Goal: Find contact information: Find contact information

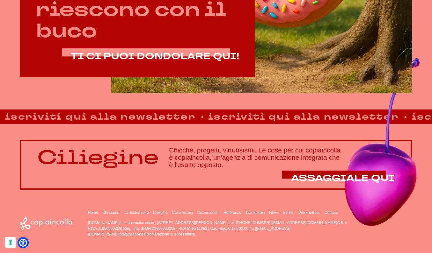
scroll to position [366, 0]
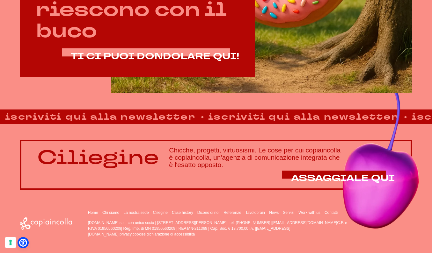
click at [99, 228] on p "[DOMAIN_NAME] s.r.l. con unico socio | [STREET_ADDRESS][PERSON_NAME] | tel. [PH…" at bounding box center [217, 228] width 259 height 17
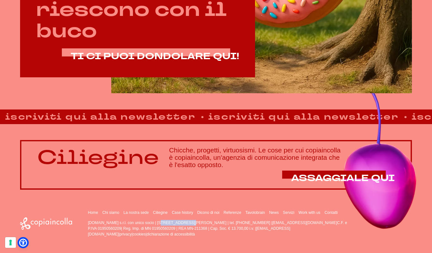
drag, startPoint x: 159, startPoint y: 224, endPoint x: 130, endPoint y: 223, distance: 29.0
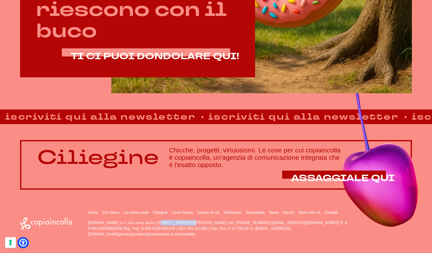
click at [130, 223] on p "[DOMAIN_NAME] s.r.l. con unico socio | [STREET_ADDRESS][PERSON_NAME] | tel. [PH…" at bounding box center [217, 228] width 259 height 17
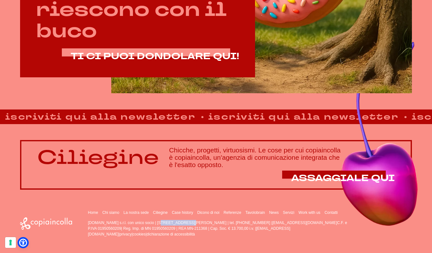
copy p "con unico socio"
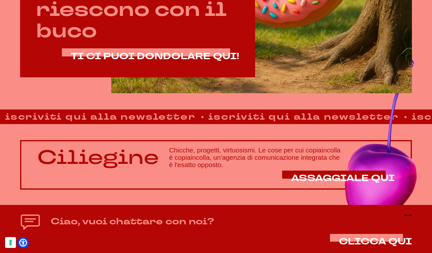
click at [409, 215] on icon at bounding box center [408, 216] width 8 height 8
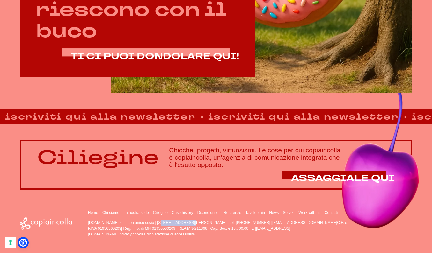
drag, startPoint x: 194, startPoint y: 222, endPoint x: 256, endPoint y: 223, distance: 61.9
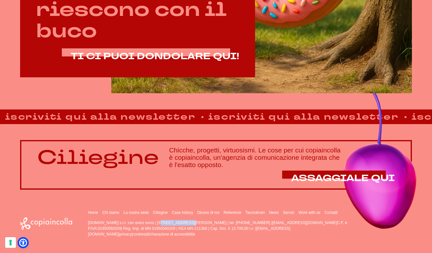
click at [257, 223] on p "[DOMAIN_NAME] s.r.l. con unico socio | [STREET_ADDRESS][PERSON_NAME] | tel. [PH…" at bounding box center [217, 228] width 259 height 17
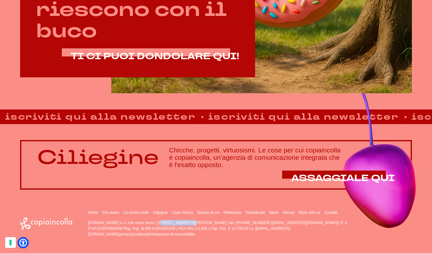
copy p "46051 San Giorgio Bigarello ([GEOGRAPHIC_DATA])"
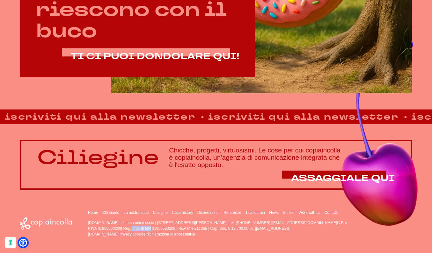
drag, startPoint x: 102, startPoint y: 229, endPoint x: 126, endPoint y: 229, distance: 24.5
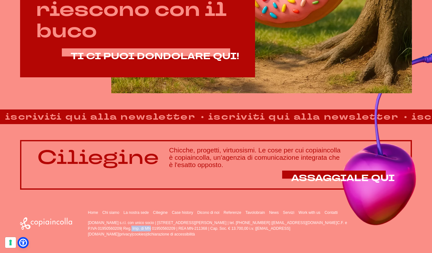
click at [126, 229] on p "[DOMAIN_NAME] s.r.l. con unico socio | [STREET_ADDRESS][PERSON_NAME] | tel. [PH…" at bounding box center [217, 228] width 259 height 17
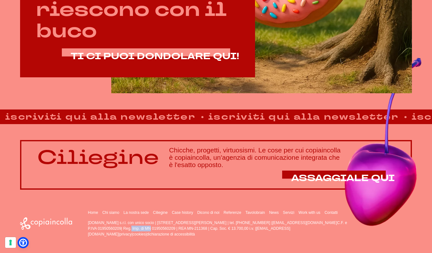
copy p "01950560209"
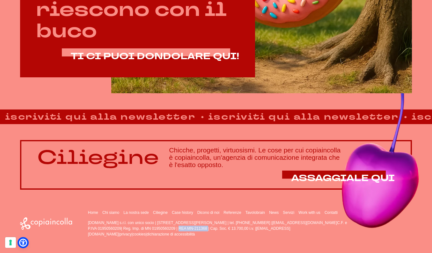
drag, startPoint x: 151, startPoint y: 228, endPoint x: 184, endPoint y: 229, distance: 32.2
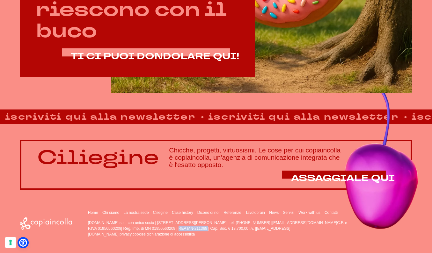
click at [184, 229] on p "[DOMAIN_NAME] s.r.l. con unico socio | [STREET_ADDRESS][PERSON_NAME] | tel. [PH…" at bounding box center [217, 228] width 259 height 17
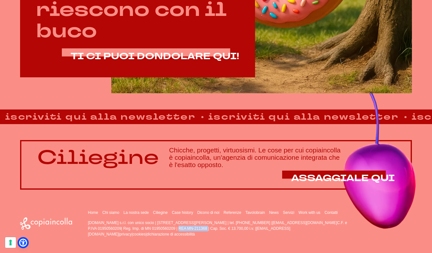
copy p "MN 01950560209"
